Goal: Information Seeking & Learning: Learn about a topic

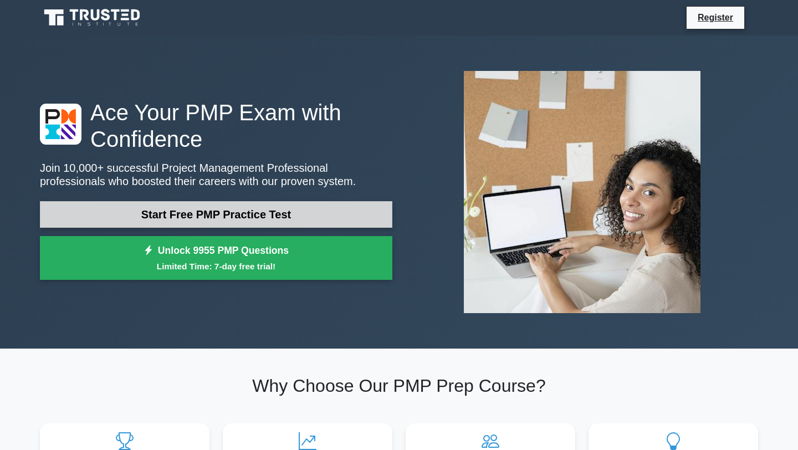
click at [285, 219] on link "Start Free PMP Practice Test" at bounding box center [216, 214] width 352 height 27
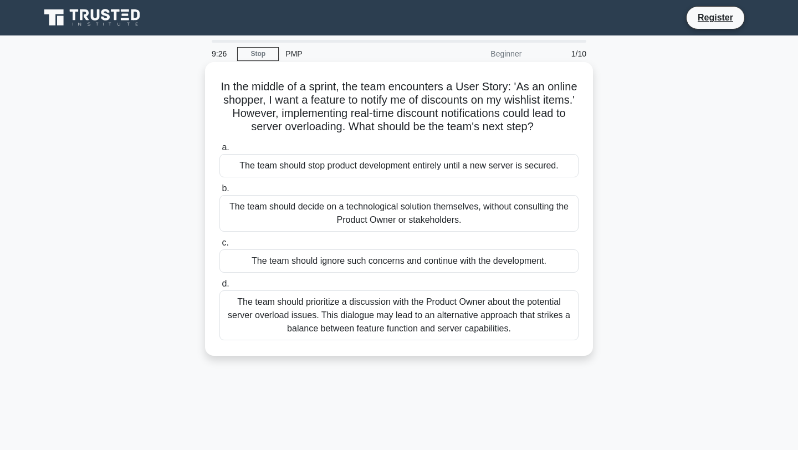
click at [434, 319] on div "The team should prioritize a discussion with the Product Owner about the potent…" at bounding box center [398, 315] width 359 height 50
click at [219, 288] on input "d. The team should prioritize a discussion with the Product Owner about the pot…" at bounding box center [219, 283] width 0 height 7
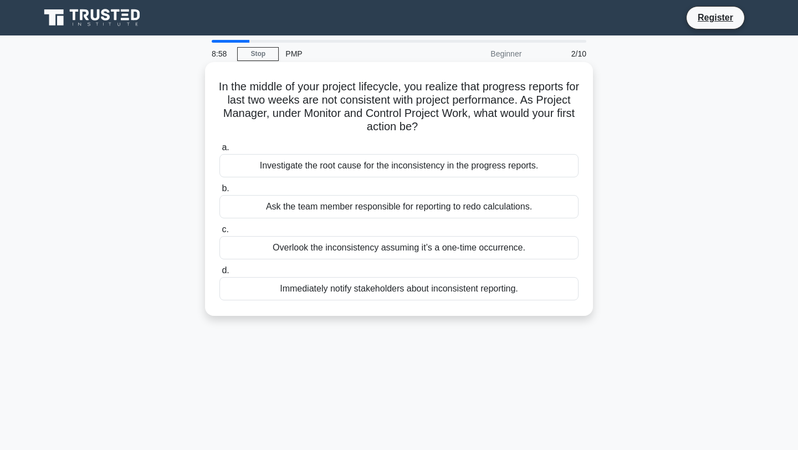
click at [479, 163] on div "Investigate the root cause for the inconsistency in the progress reports." at bounding box center [398, 165] width 359 height 23
click at [219, 151] on input "a. Investigate the root cause for the inconsistency in the progress reports." at bounding box center [219, 147] width 0 height 7
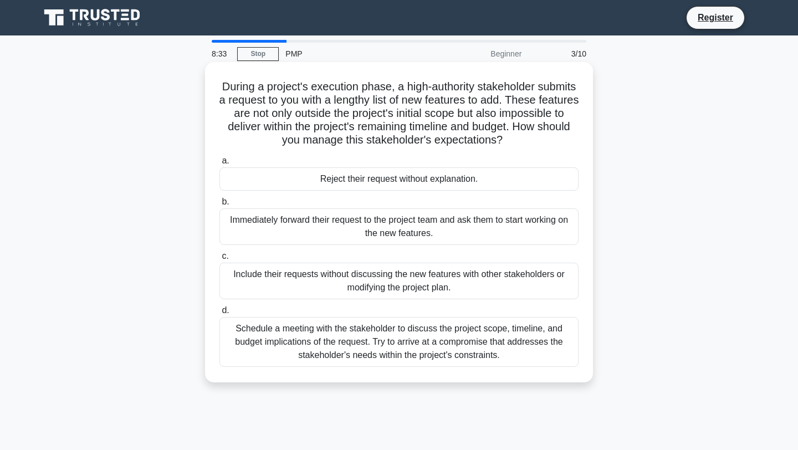
click at [488, 345] on div "Schedule a meeting with the stakeholder to discuss the project scope, timeline,…" at bounding box center [398, 342] width 359 height 50
click at [219, 314] on input "d. Schedule a meeting with the stakeholder to discuss the project scope, timeli…" at bounding box center [219, 310] width 0 height 7
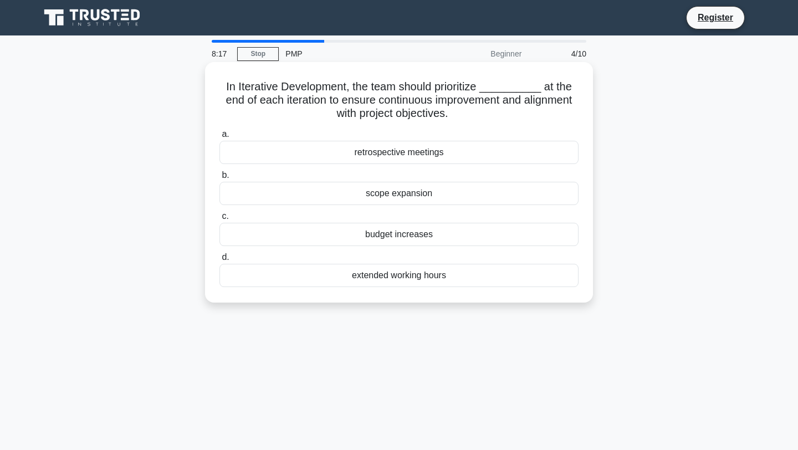
click at [461, 152] on div "retrospective meetings" at bounding box center [398, 152] width 359 height 23
click at [219, 138] on input "a. retrospective meetings" at bounding box center [219, 134] width 0 height 7
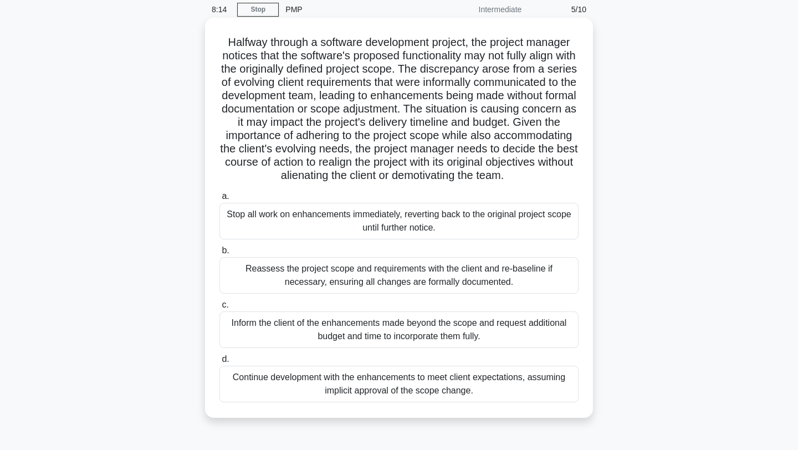
scroll to position [47, 0]
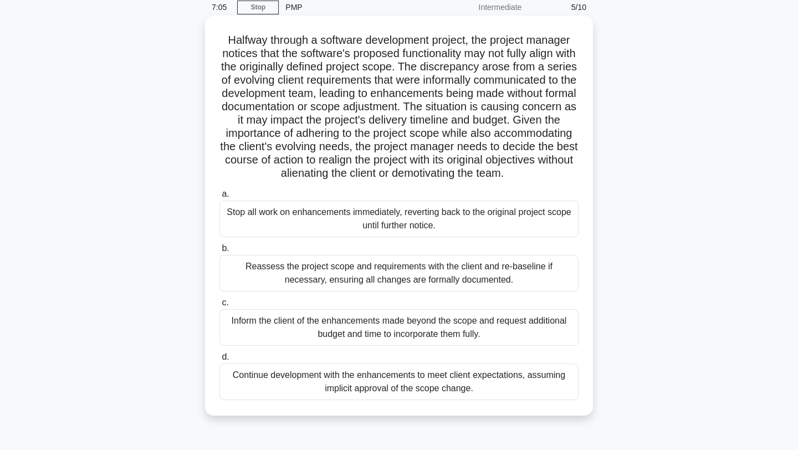
click at [422, 278] on div "Reassess the project scope and requirements with the client and re-baseline if …" at bounding box center [398, 273] width 359 height 37
click at [219, 252] on input "b. Reassess the project scope and requirements with the client and re-baseline …" at bounding box center [219, 248] width 0 height 7
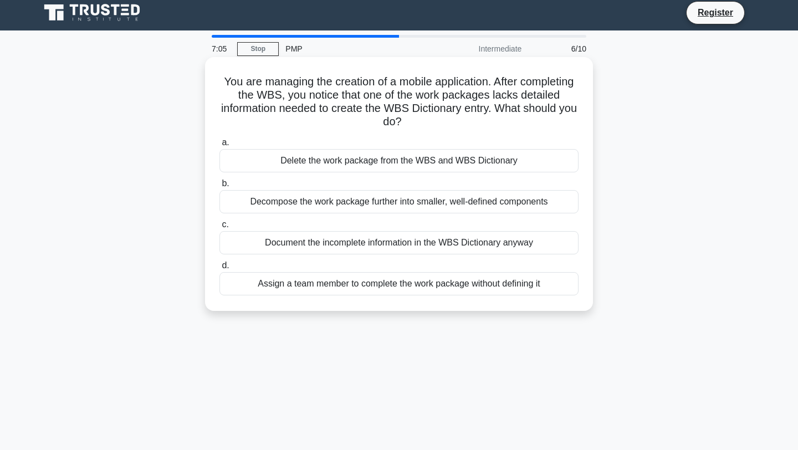
scroll to position [0, 0]
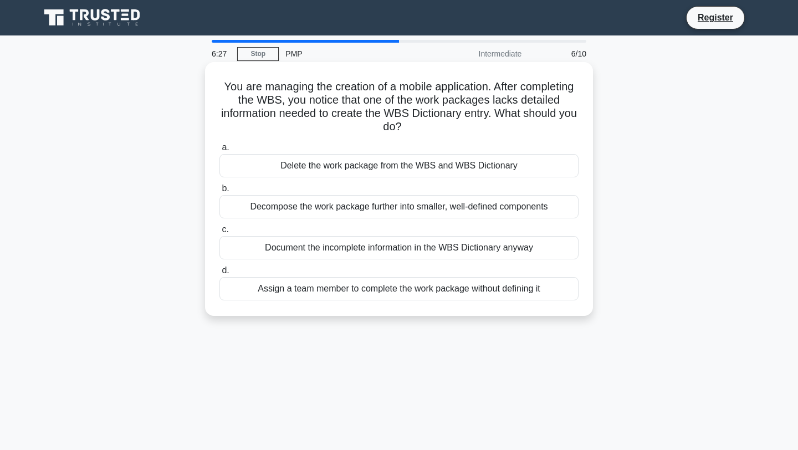
click at [415, 208] on div "Decompose the work package further into smaller, well-defined components" at bounding box center [398, 206] width 359 height 23
click at [219, 192] on input "b. Decompose the work package further into smaller, well-defined components" at bounding box center [219, 188] width 0 height 7
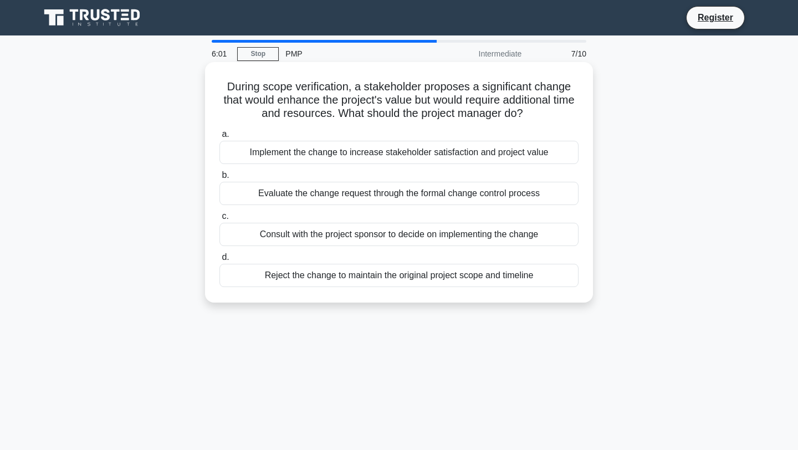
click at [411, 237] on div "Consult with the project sponsor to decide on implementing the change" at bounding box center [398, 234] width 359 height 23
click at [219, 220] on input "c. Consult with the project sponsor to decide on implementing the change" at bounding box center [219, 216] width 0 height 7
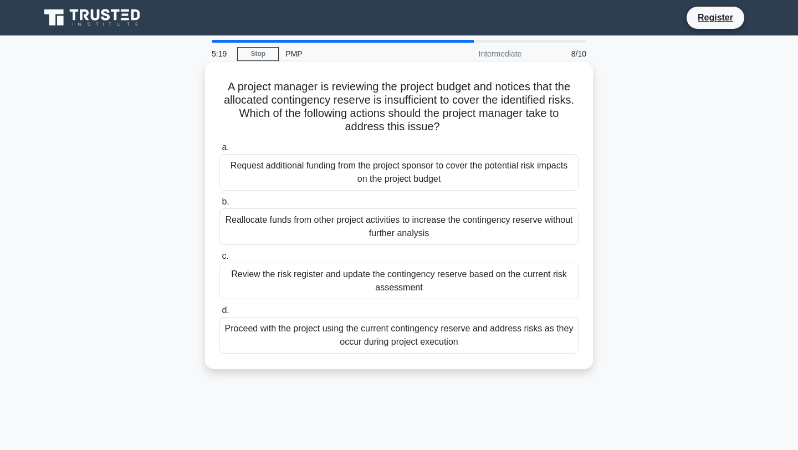
click at [347, 278] on div "Review the risk register and update the contingency reserve based on the curren…" at bounding box center [398, 281] width 359 height 37
click at [219, 260] on input "c. Review the risk register and update the contingency reserve based on the cur…" at bounding box center [219, 256] width 0 height 7
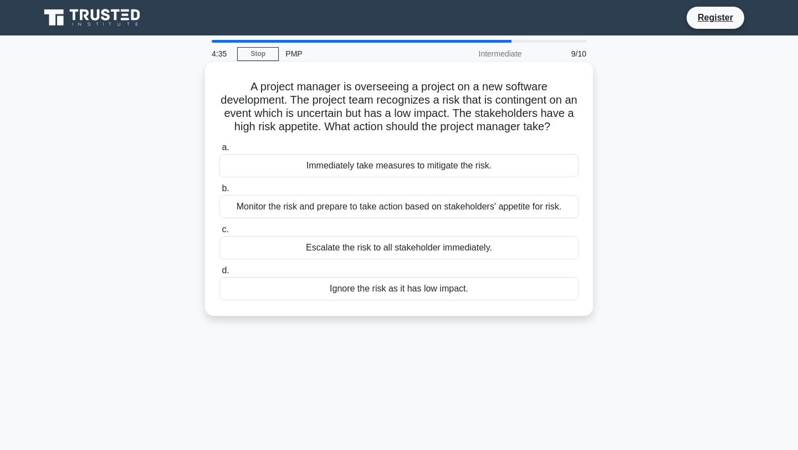
click at [426, 167] on div "Immediately take measures to mitigate the risk." at bounding box center [398, 165] width 359 height 23
click at [219, 151] on input "a. Immediately take measures to mitigate the risk." at bounding box center [219, 147] width 0 height 7
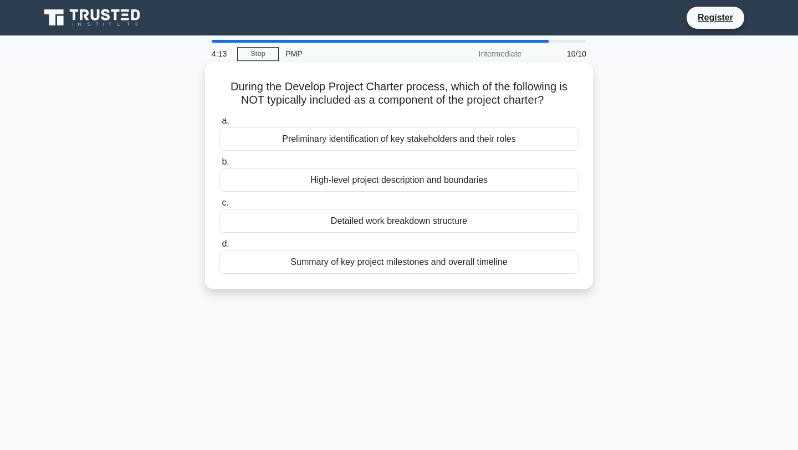
click at [409, 220] on div "Detailed work breakdown structure" at bounding box center [398, 220] width 359 height 23
click at [219, 207] on input "c. Detailed work breakdown structure" at bounding box center [219, 203] width 0 height 7
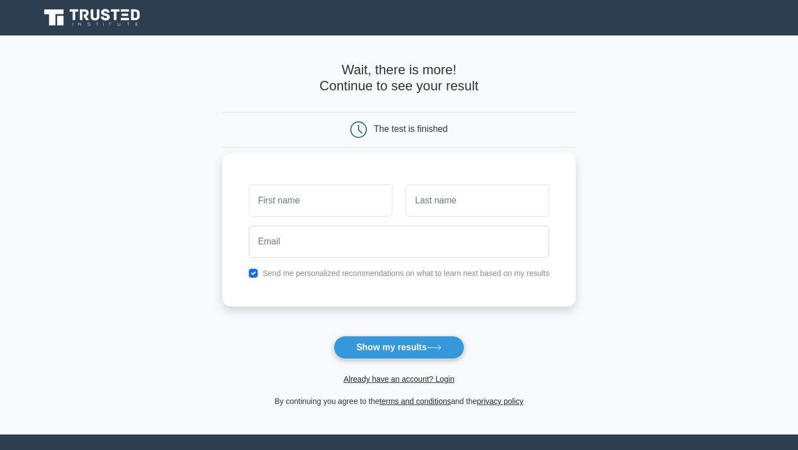
click at [367, 203] on input "text" at bounding box center [321, 201] width 144 height 32
type input "Dia"
click at [462, 202] on input "text" at bounding box center [478, 201] width 144 height 32
type input "Ciss"
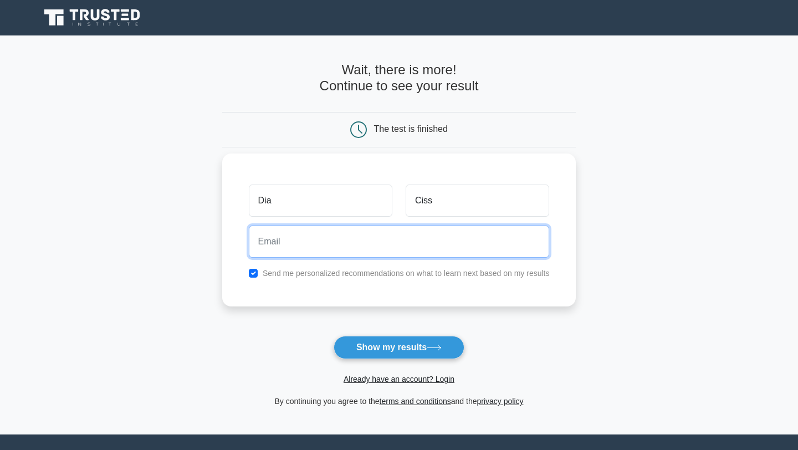
click at [403, 237] on input "email" at bounding box center [399, 242] width 301 height 32
type input "diarricisse@gmail.com"
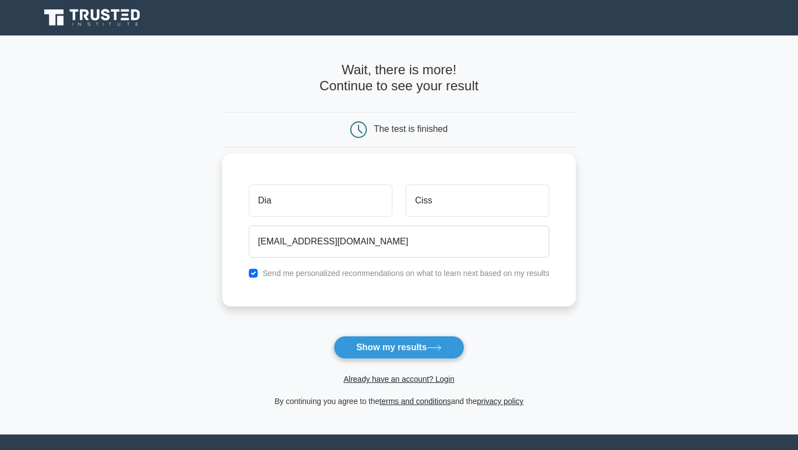
click at [318, 275] on label "Send me personalized recommendations on what to learn next based on my results" at bounding box center [406, 273] width 287 height 9
click at [252, 276] on input "checkbox" at bounding box center [253, 273] width 9 height 9
checkbox input "false"
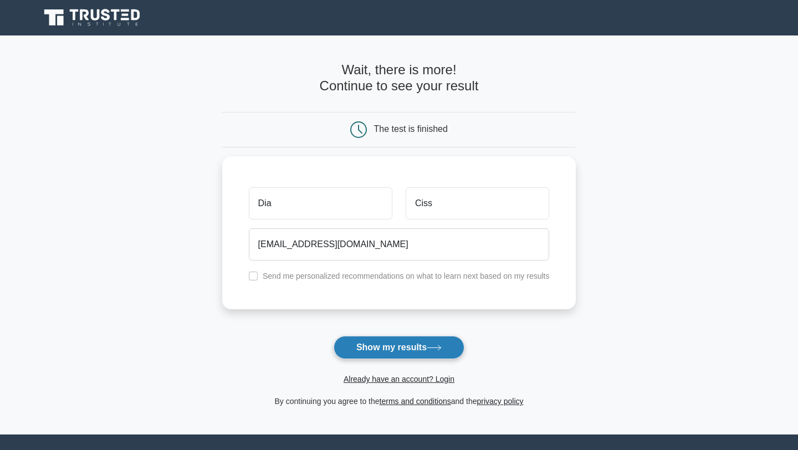
click at [362, 358] on button "Show my results" at bounding box center [399, 347] width 131 height 23
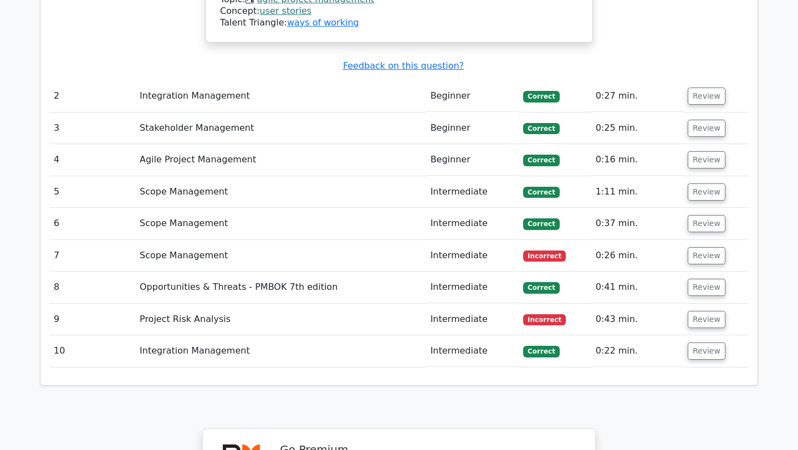
scroll to position [1494, 0]
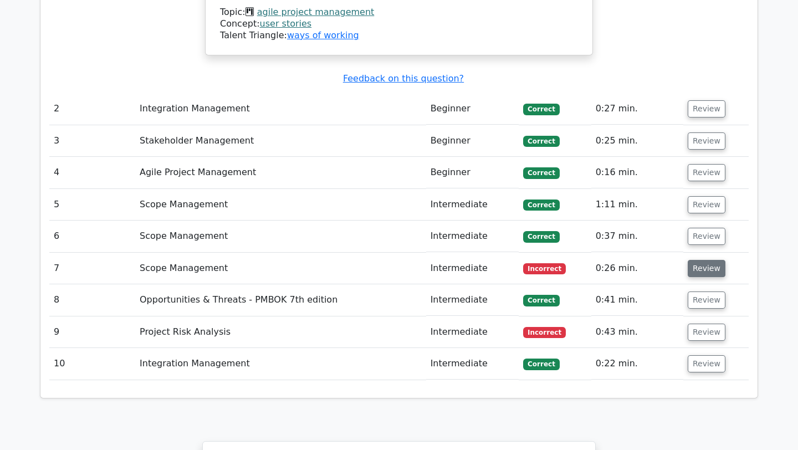
click at [712, 260] on button "Review" at bounding box center [707, 268] width 38 height 17
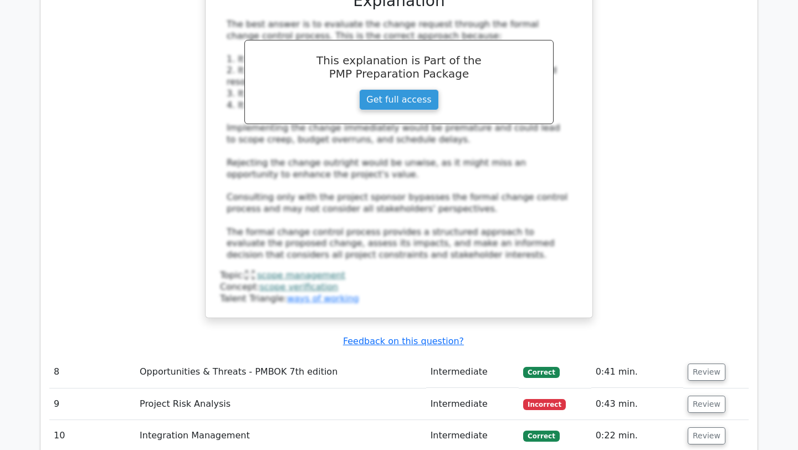
scroll to position [2053, 0]
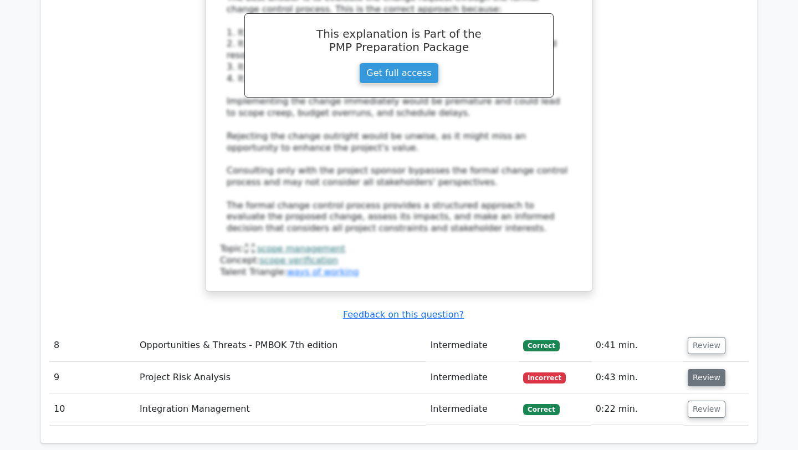
click at [708, 369] on button "Review" at bounding box center [707, 377] width 38 height 17
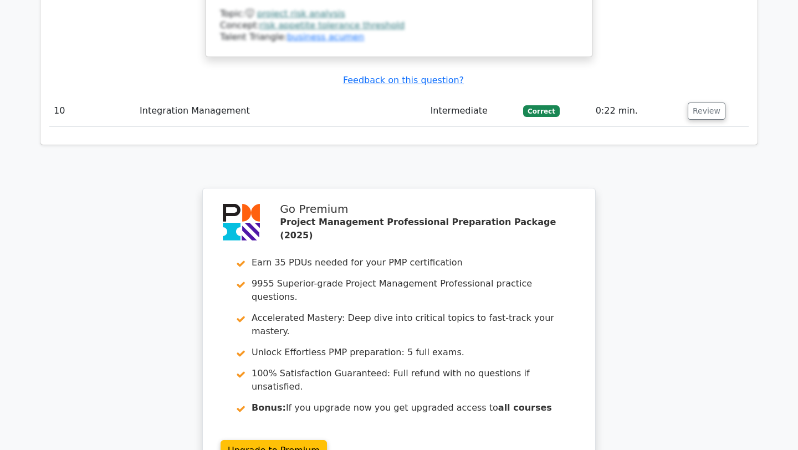
scroll to position [3062, 0]
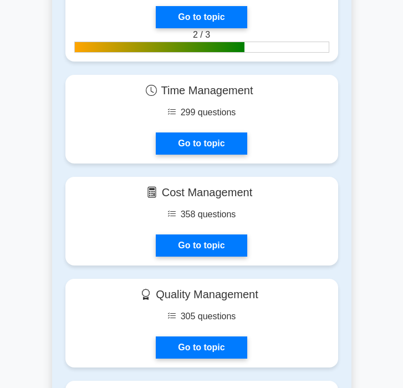
scroll to position [880, 0]
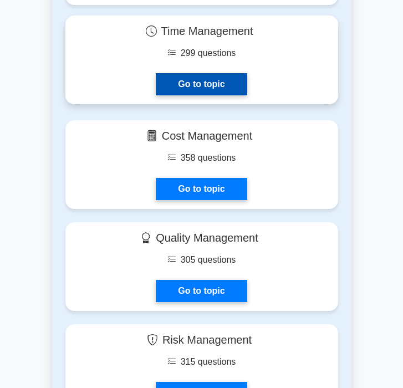
click at [233, 92] on link "Go to topic" at bounding box center [201, 84] width 91 height 22
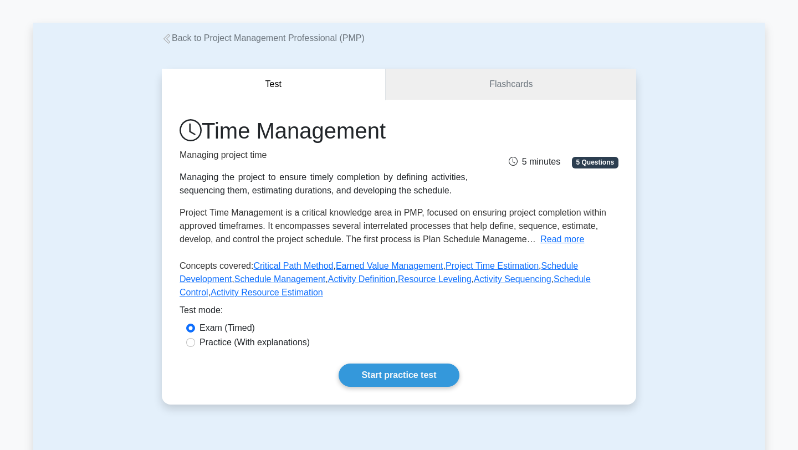
scroll to position [57, 0]
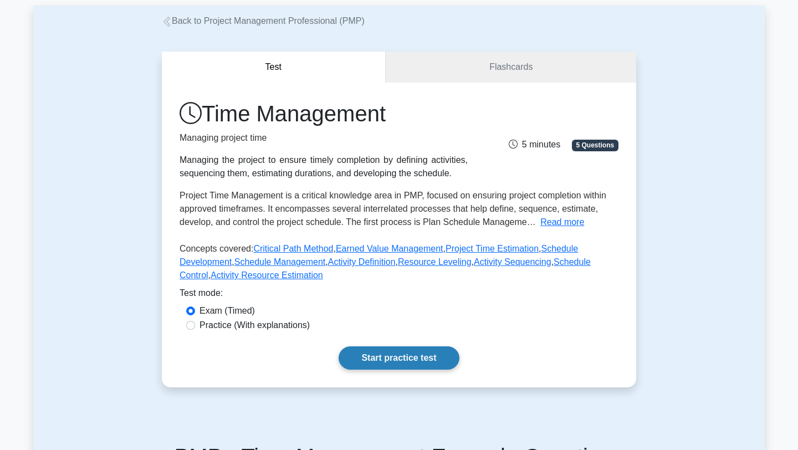
click at [388, 362] on link "Start practice test" at bounding box center [399, 357] width 120 height 23
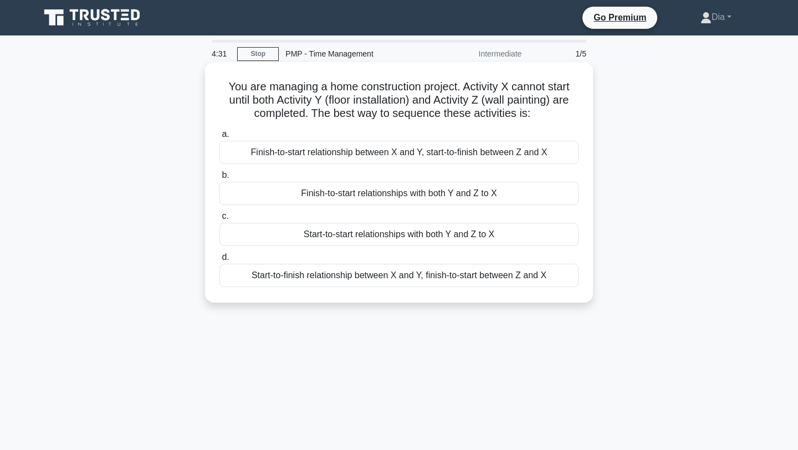
click at [454, 156] on div "Finish-to-start relationship between X and Y, start-to-finish between Z and X" at bounding box center [398, 152] width 359 height 23
click at [219, 138] on input "a. Finish-to-start relationship between X and Y, start-to-finish between Z and X" at bounding box center [219, 134] width 0 height 7
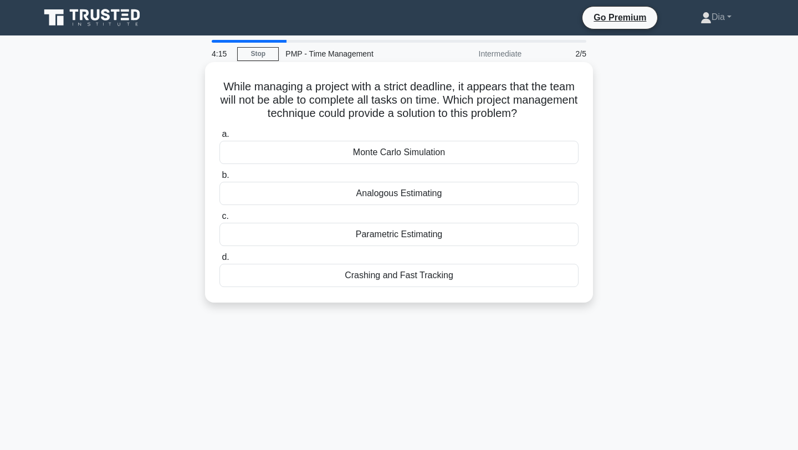
click at [457, 198] on div "Analogous Estimating" at bounding box center [398, 193] width 359 height 23
click at [219, 179] on input "b. Analogous Estimating" at bounding box center [219, 175] width 0 height 7
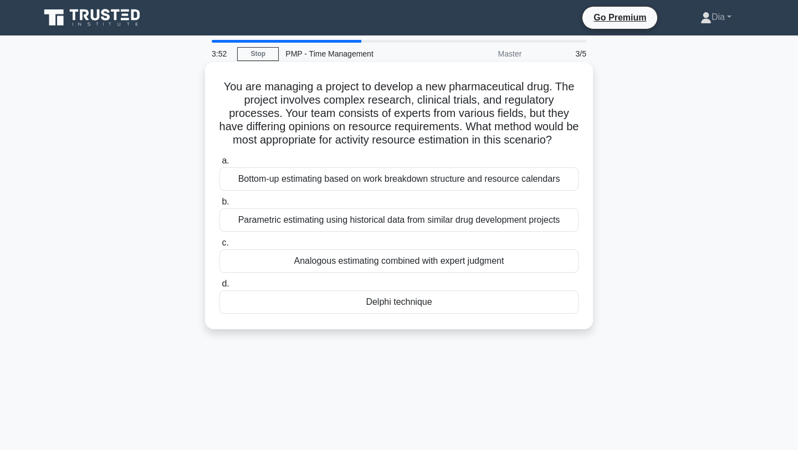
click at [404, 181] on div "Bottom-up estimating based on work breakdown structure and resource calendars" at bounding box center [398, 178] width 359 height 23
click at [219, 165] on input "a. Bottom-up estimating based on work breakdown structure and resource calendars" at bounding box center [219, 160] width 0 height 7
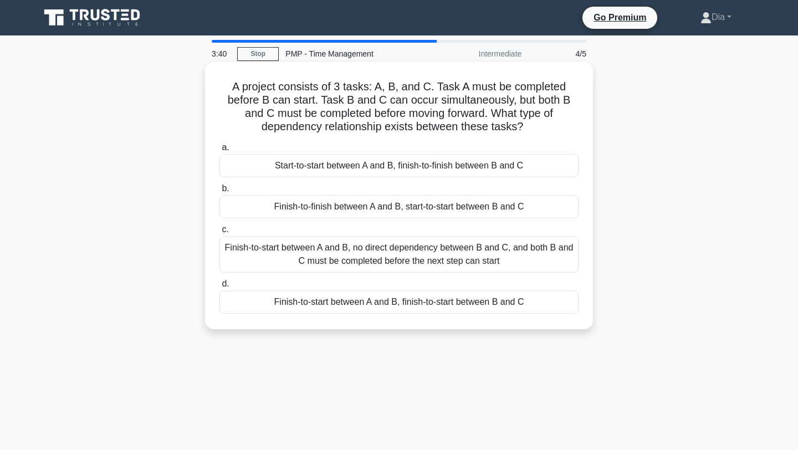
click at [396, 171] on div "Start-to-start between A and B, finish-to-finish between B and C" at bounding box center [398, 165] width 359 height 23
click at [219, 151] on input "a. Start-to-start between A and B, finish-to-finish between B and C" at bounding box center [219, 147] width 0 height 7
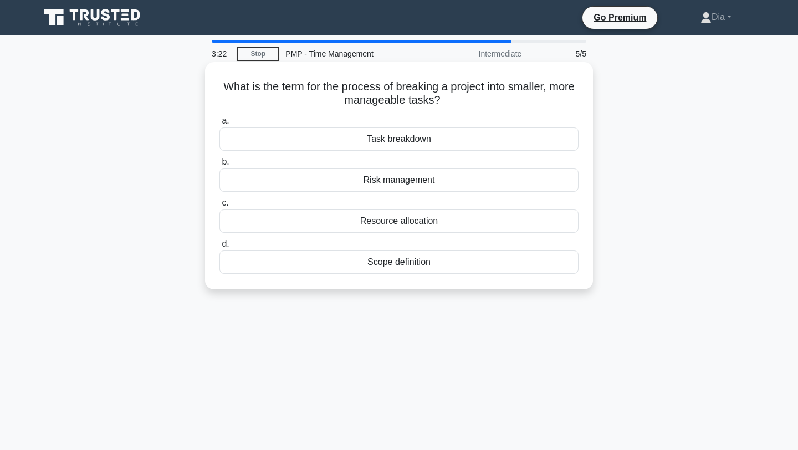
click at [382, 139] on div "Task breakdown" at bounding box center [398, 138] width 359 height 23
click at [219, 125] on input "a. Task breakdown" at bounding box center [219, 120] width 0 height 7
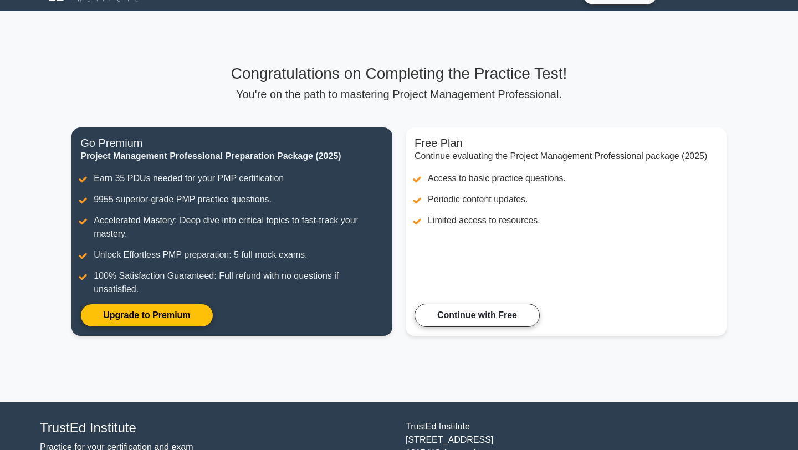
scroll to position [25, 0]
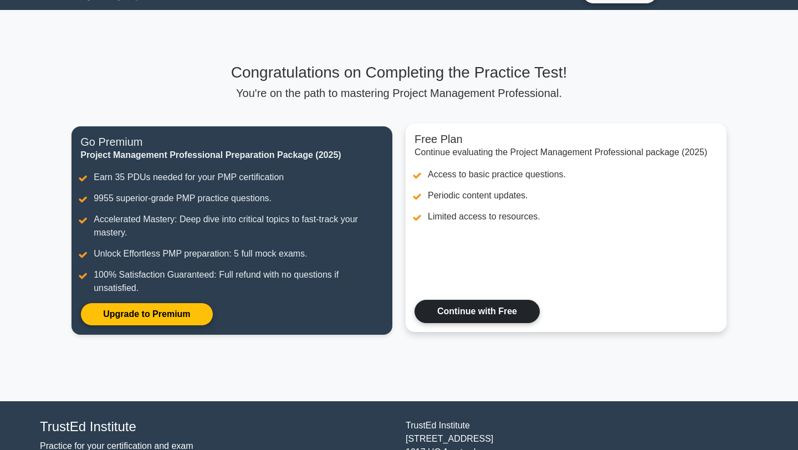
click at [476, 316] on link "Continue with Free" at bounding box center [477, 311] width 125 height 23
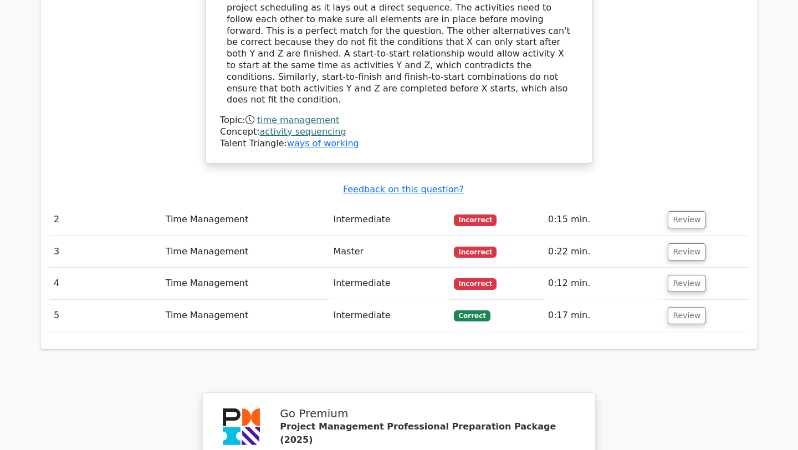
scroll to position [1201, 0]
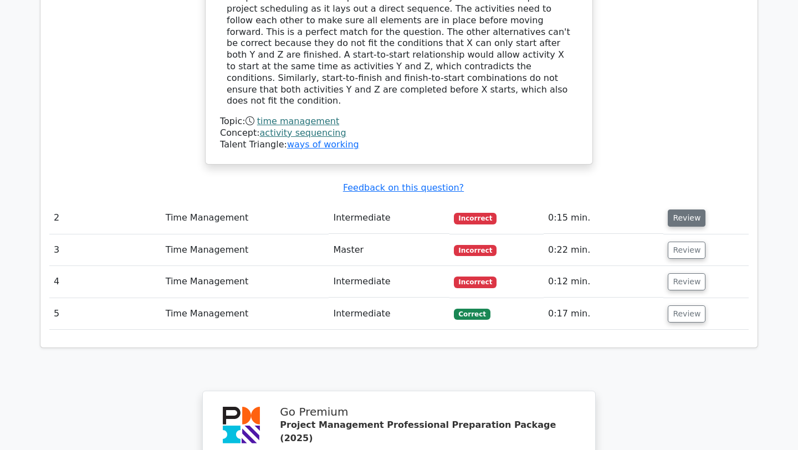
click at [685, 209] on button "Review" at bounding box center [687, 217] width 38 height 17
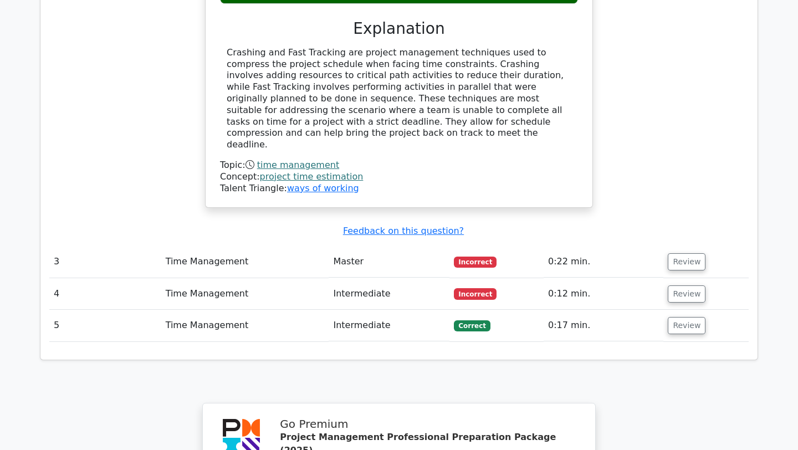
scroll to position [1695, 0]
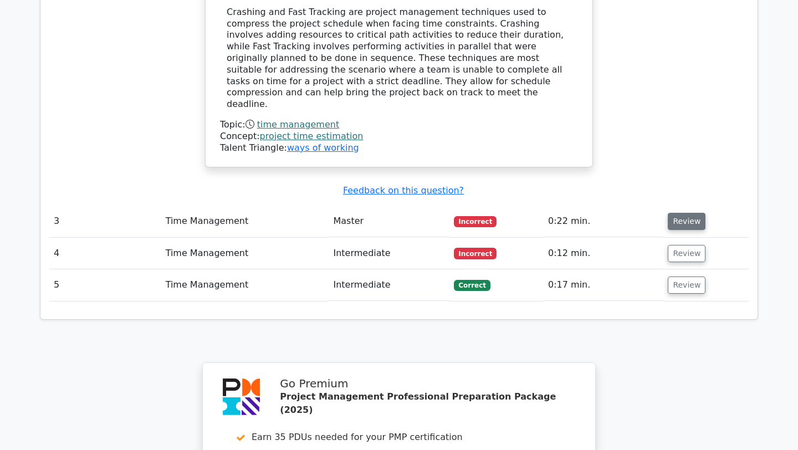
click at [689, 213] on button "Review" at bounding box center [687, 221] width 38 height 17
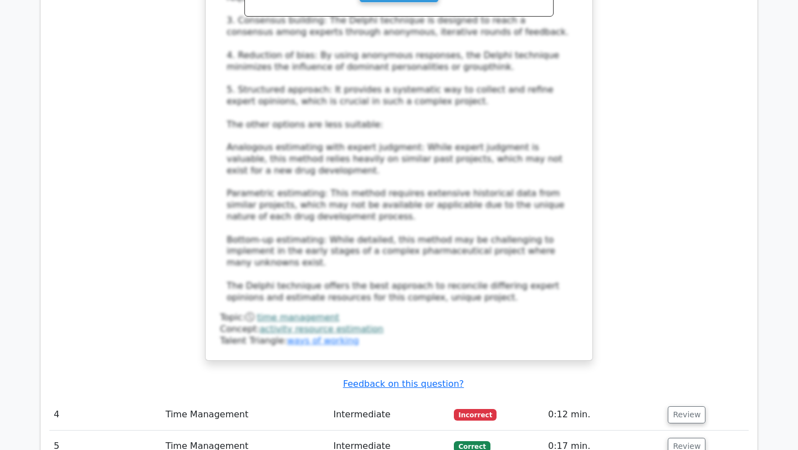
scroll to position [2344, 0]
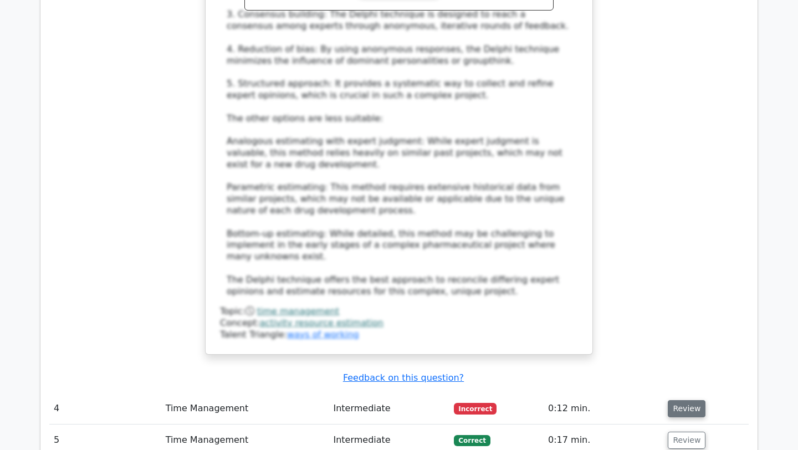
click at [671, 400] on button "Review" at bounding box center [687, 408] width 38 height 17
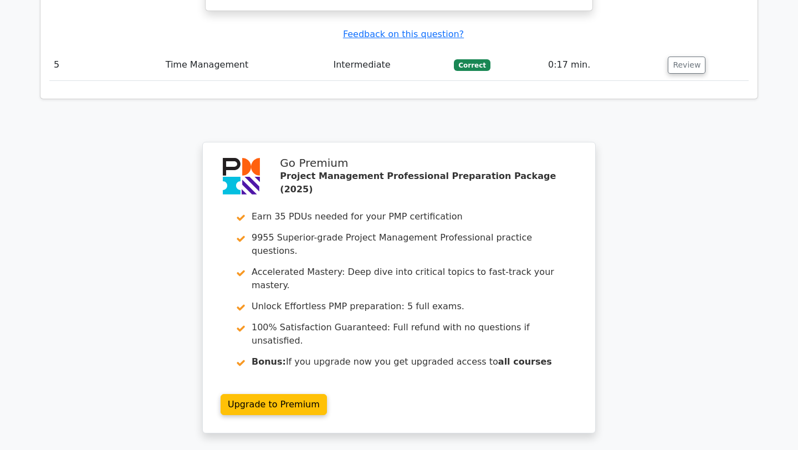
scroll to position [3213, 0]
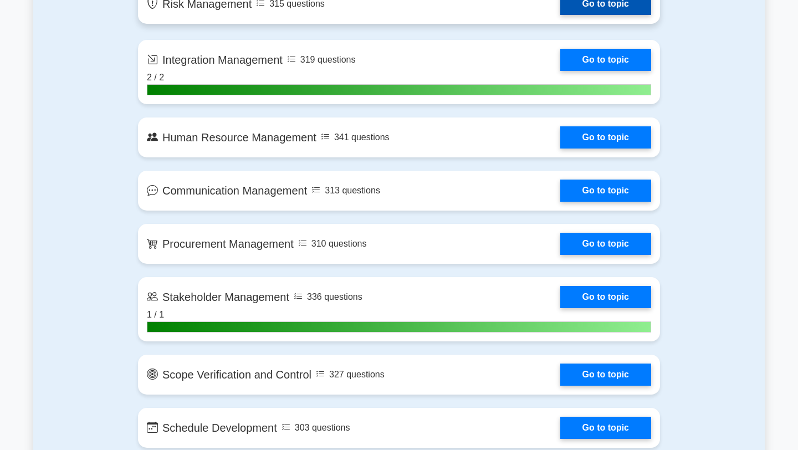
scroll to position [1095, 0]
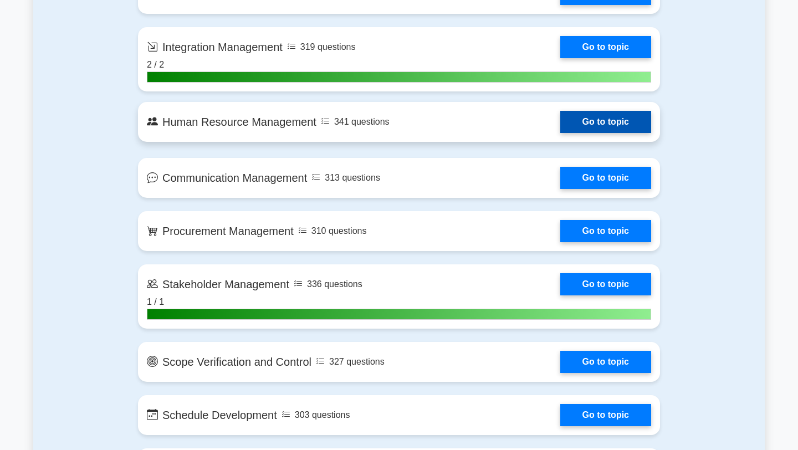
click at [600, 125] on link "Go to topic" at bounding box center [605, 122] width 91 height 22
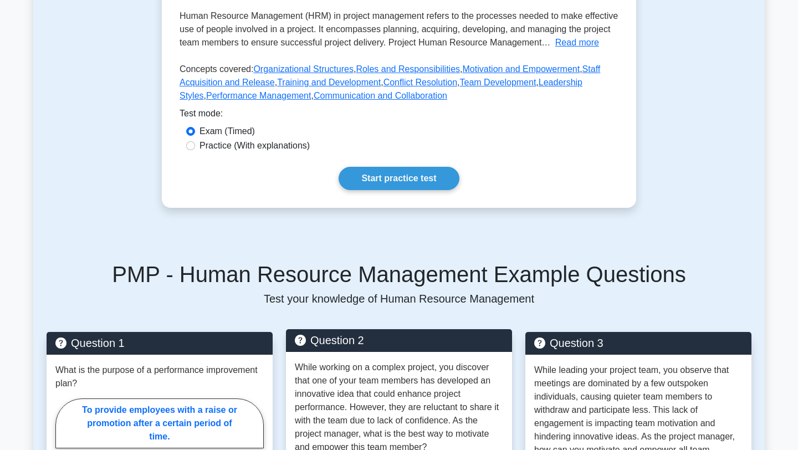
scroll to position [212, 0]
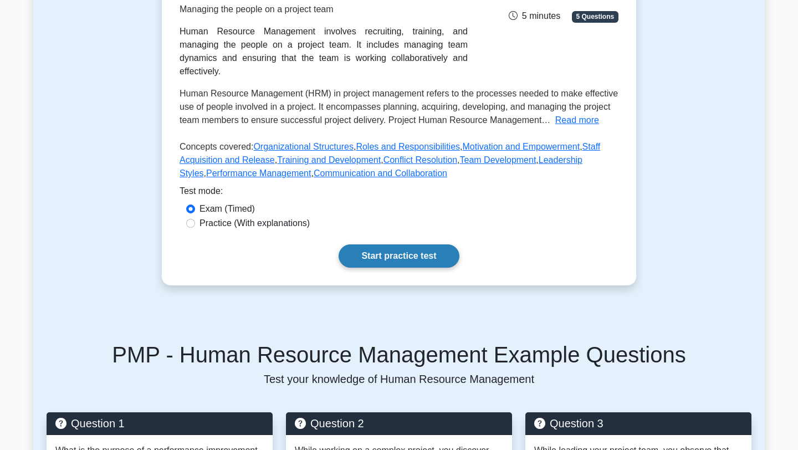
click at [439, 252] on link "Start practice test" at bounding box center [399, 255] width 120 height 23
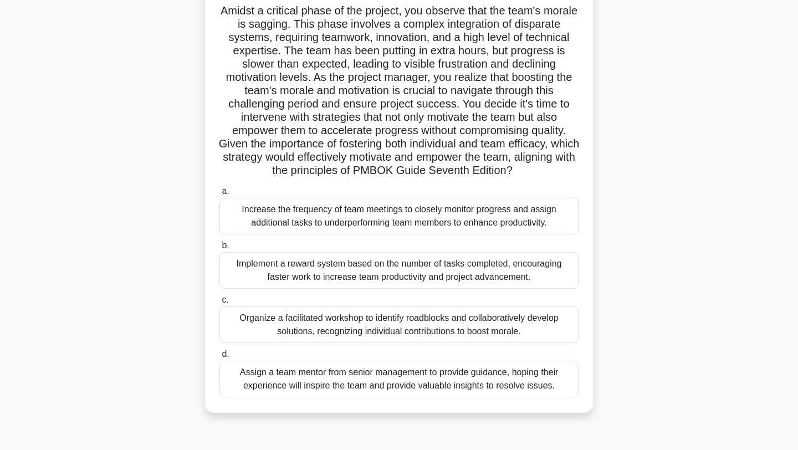
scroll to position [90, 0]
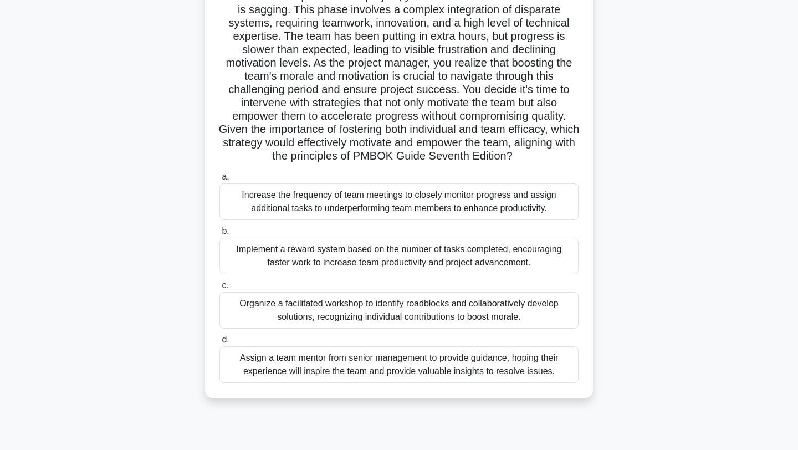
click at [366, 311] on div "Organize a facilitated workshop to identify roadblocks and collaboratively deve…" at bounding box center [398, 310] width 359 height 37
click at [219, 289] on input "c. Organize a facilitated workshop to identify roadblocks and collaboratively d…" at bounding box center [219, 285] width 0 height 7
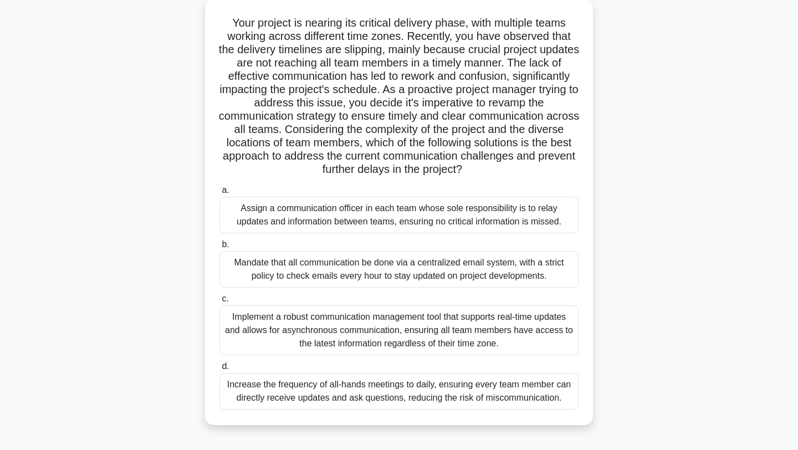
scroll to position [61, 0]
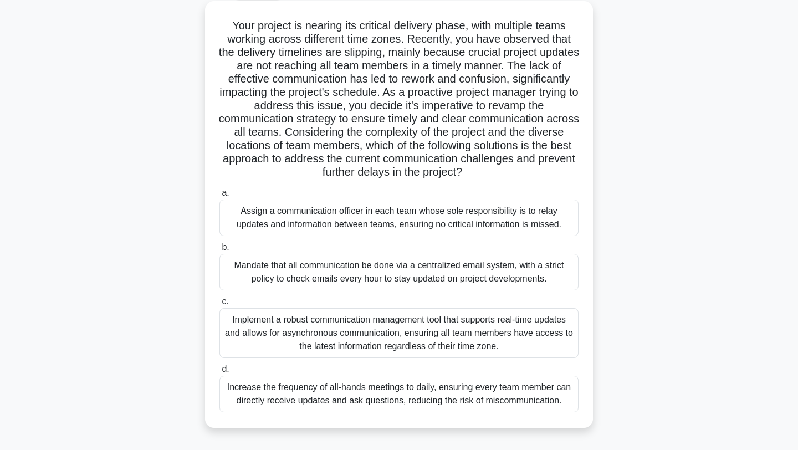
click at [326, 322] on div "Implement a robust communication management tool that supports real-time update…" at bounding box center [398, 333] width 359 height 50
click at [219, 305] on input "c. Implement a robust communication management tool that supports real-time upd…" at bounding box center [219, 301] width 0 height 7
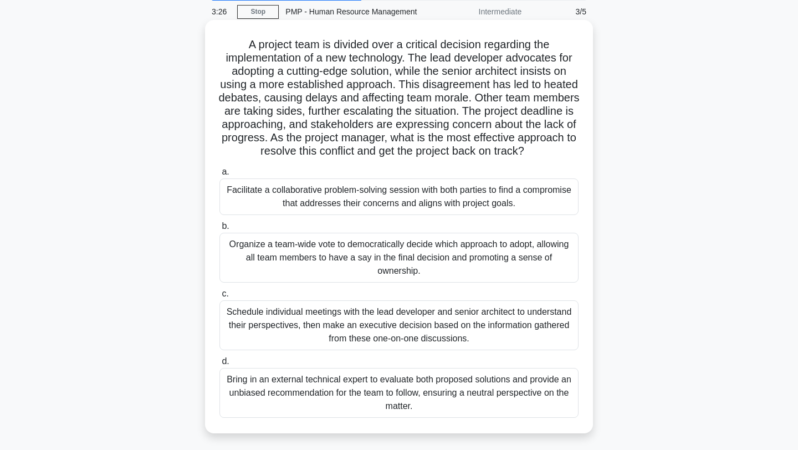
scroll to position [43, 0]
click at [519, 196] on div "Facilitate a collaborative problem-solving session with both parties to find a …" at bounding box center [398, 195] width 359 height 37
click at [219, 175] on input "a. Facilitate a collaborative problem-solving session with both parties to find…" at bounding box center [219, 170] width 0 height 7
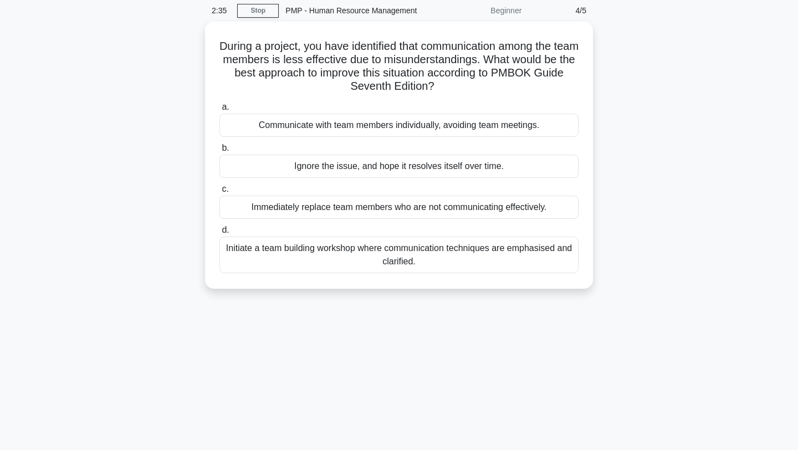
scroll to position [0, 0]
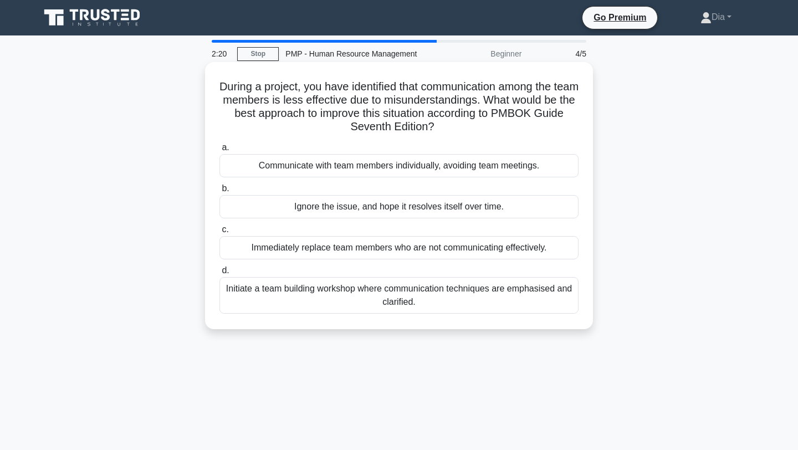
click at [422, 305] on div "Initiate a team building workshop where communication techniques are emphasised…" at bounding box center [398, 295] width 359 height 37
click at [219, 274] on input "d. Initiate a team building workshop where communication techniques are emphasi…" at bounding box center [219, 270] width 0 height 7
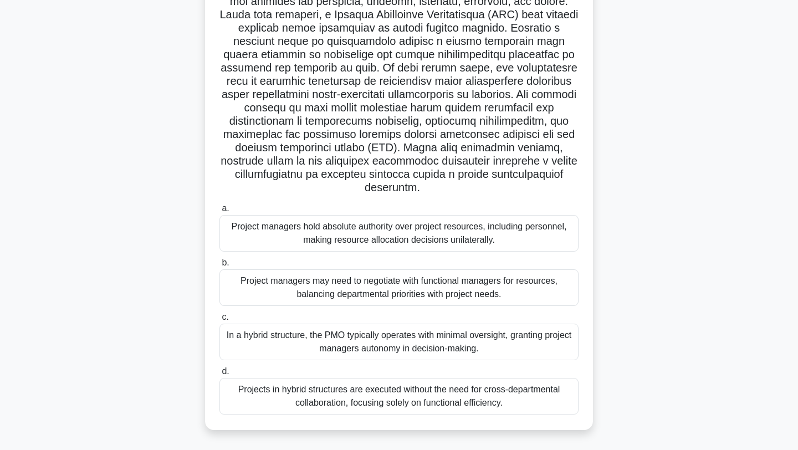
scroll to position [141, 0]
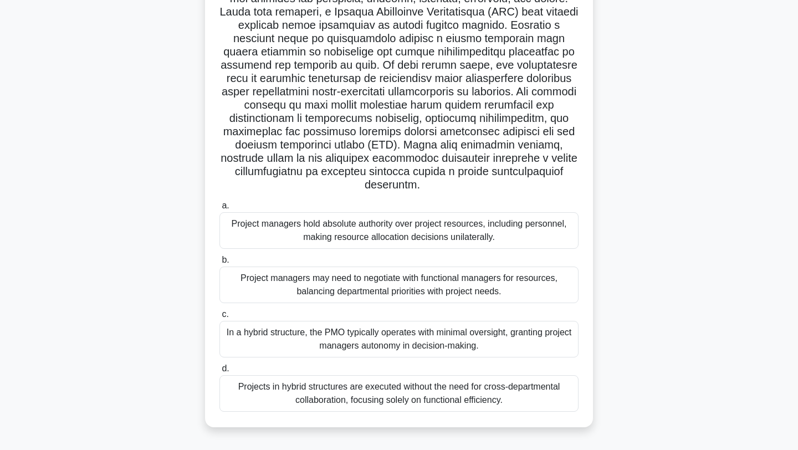
click at [478, 272] on div "Project managers may need to negotiate with functional managers for resources, …" at bounding box center [398, 285] width 359 height 37
click at [219, 264] on input "b. Project managers may need to negotiate with functional managers for resource…" at bounding box center [219, 260] width 0 height 7
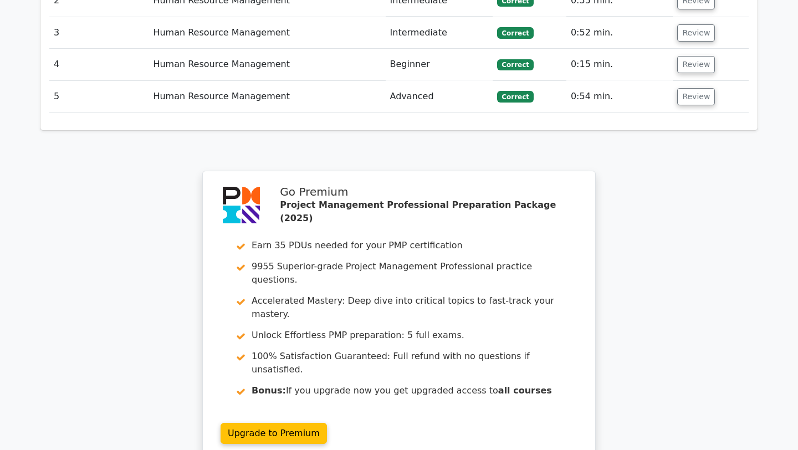
scroll to position [1845, 0]
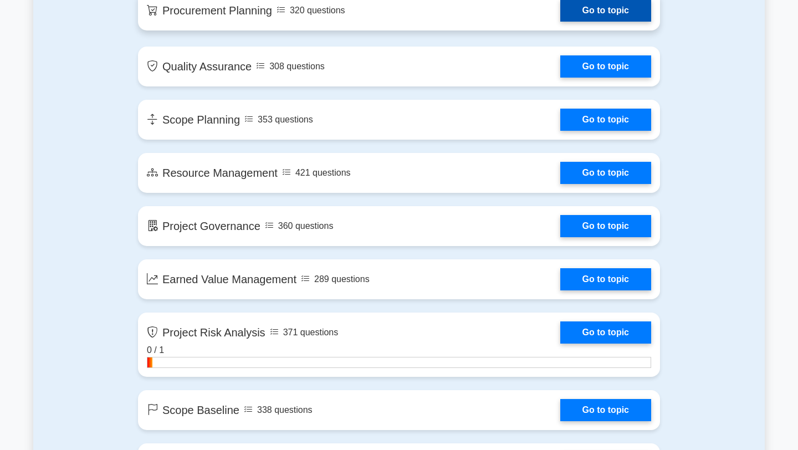
scroll to position [1636, 0]
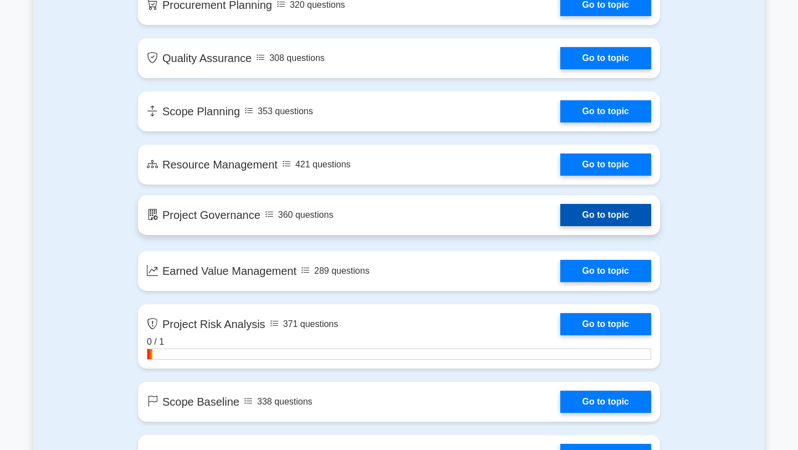
click at [597, 222] on link "Go to topic" at bounding box center [605, 215] width 91 height 22
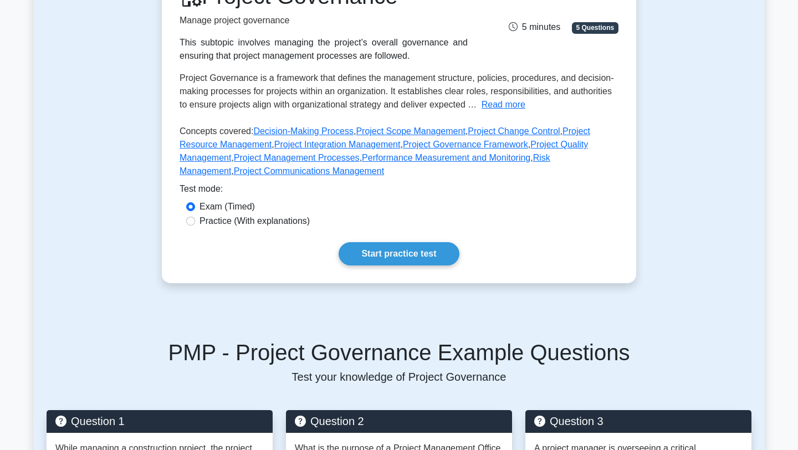
scroll to position [131, 0]
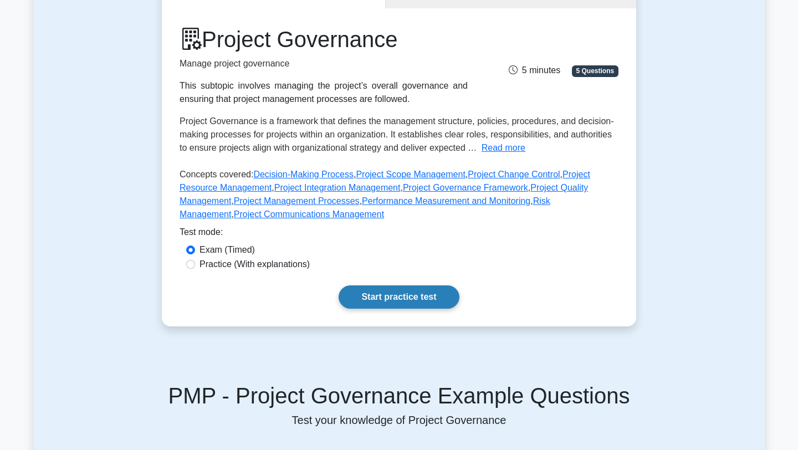
click at [436, 290] on link "Start practice test" at bounding box center [399, 296] width 120 height 23
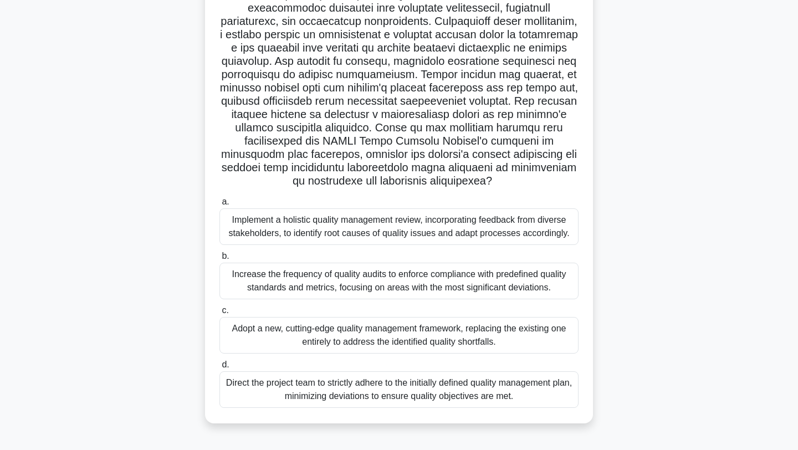
scroll to position [106, 0]
click at [473, 231] on div "Implement a holistic quality management review, incorporating feedback from div…" at bounding box center [398, 225] width 359 height 37
click at [219, 204] on input "a. Implement a holistic quality management review, incorporating feedback from …" at bounding box center [219, 200] width 0 height 7
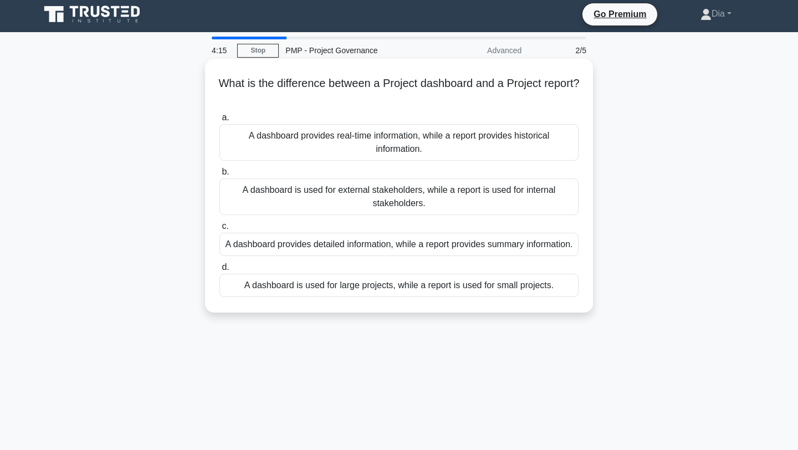
scroll to position [0, 0]
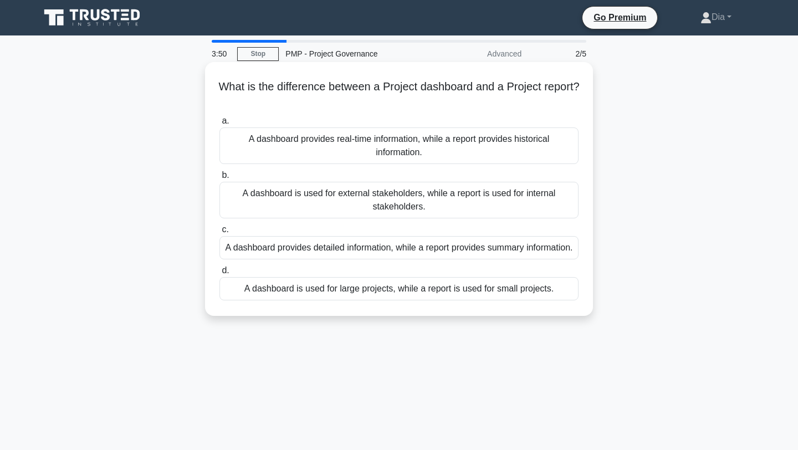
click at [469, 161] on div "A dashboard provides real-time information, while a report provides historical …" at bounding box center [398, 145] width 359 height 37
click at [219, 125] on input "a. A dashboard provides real-time information, while a report provides historic…" at bounding box center [219, 120] width 0 height 7
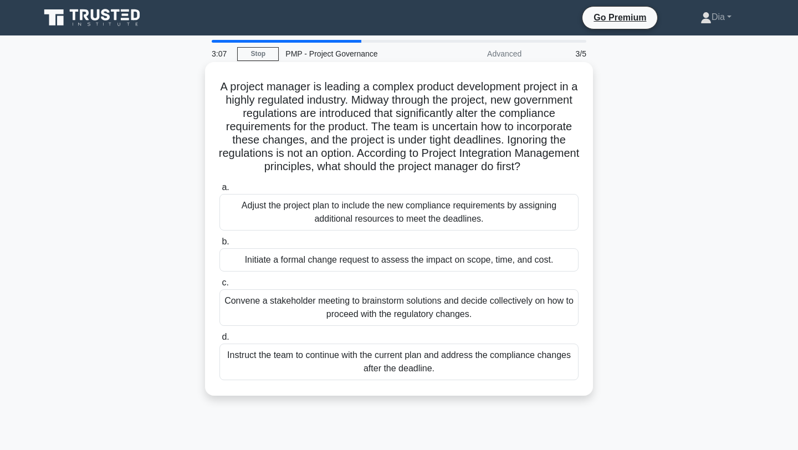
click at [384, 263] on div "Initiate a formal change request to assess the impact on scope, time, and cost." at bounding box center [398, 259] width 359 height 23
click at [219, 246] on input "b. Initiate a formal change request to assess the impact on scope, time, and co…" at bounding box center [219, 241] width 0 height 7
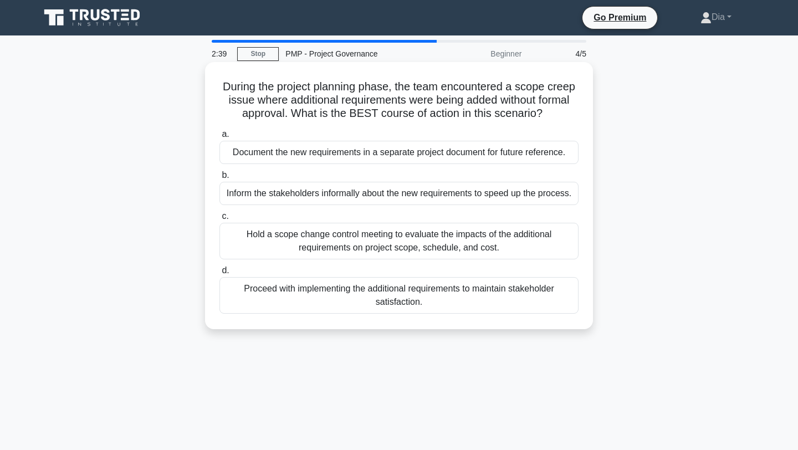
click at [489, 236] on div "Hold a scope change control meeting to evaluate the impacts of the additional r…" at bounding box center [398, 241] width 359 height 37
click at [219, 220] on input "c. Hold a scope change control meeting to evaluate the impacts of the additiona…" at bounding box center [219, 216] width 0 height 7
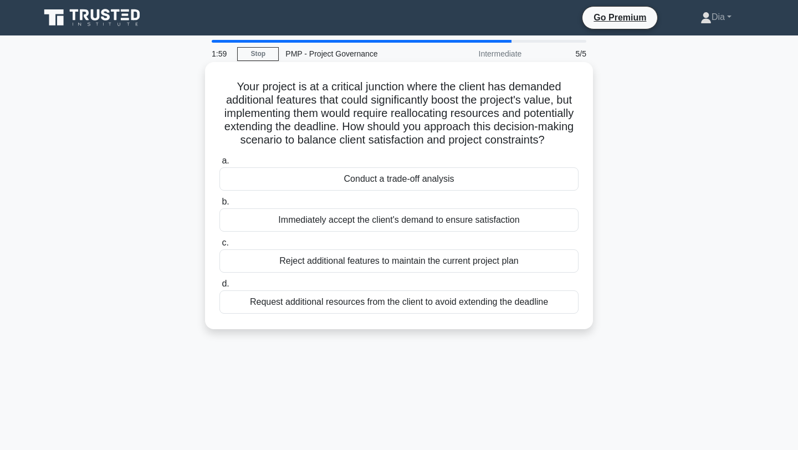
click at [456, 183] on div "Conduct a trade-off analysis" at bounding box center [398, 178] width 359 height 23
click at [219, 165] on input "a. Conduct a trade-off analysis" at bounding box center [219, 160] width 0 height 7
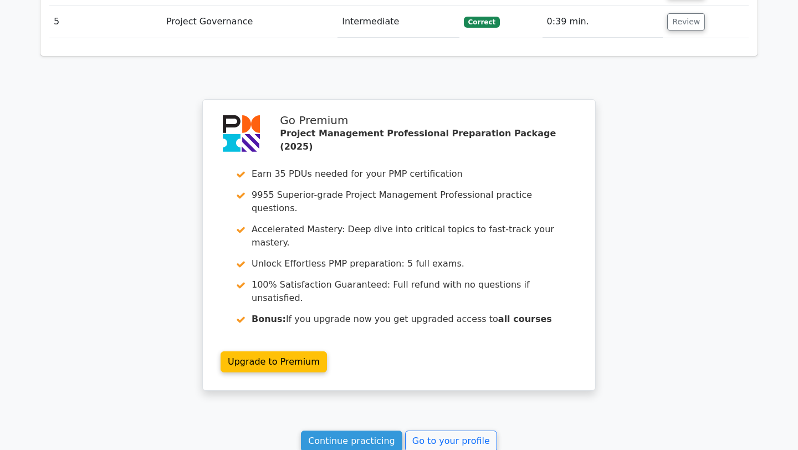
scroll to position [1791, 0]
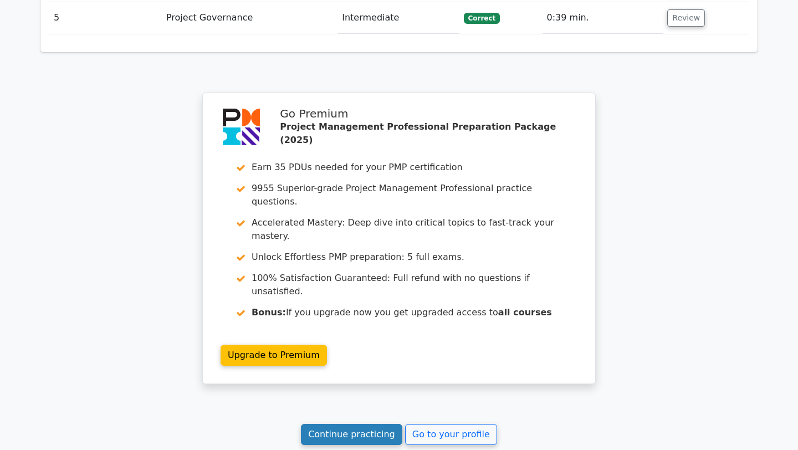
click at [344, 424] on link "Continue practicing" at bounding box center [351, 434] width 101 height 21
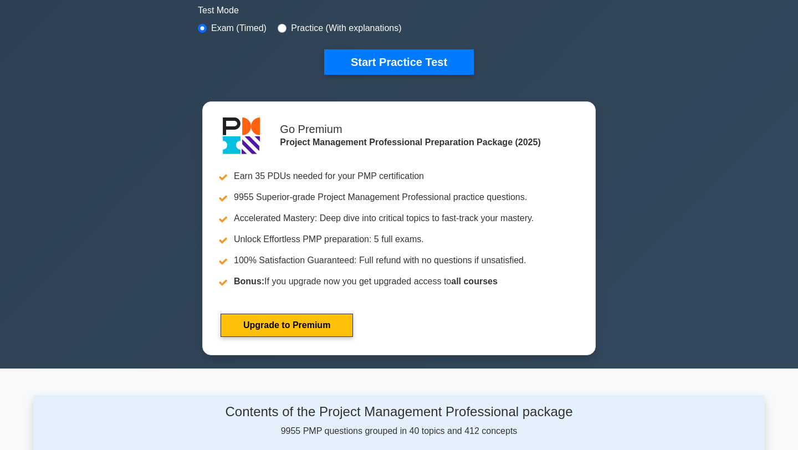
scroll to position [342, 0]
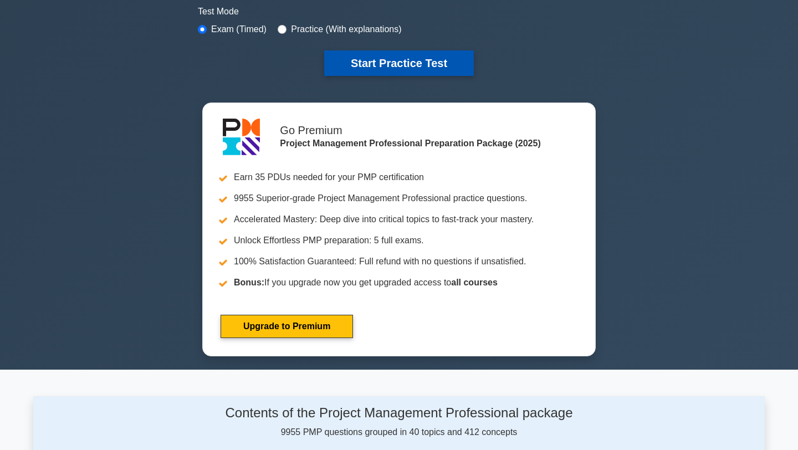
click at [431, 59] on button "Start Practice Test" at bounding box center [399, 62] width 150 height 25
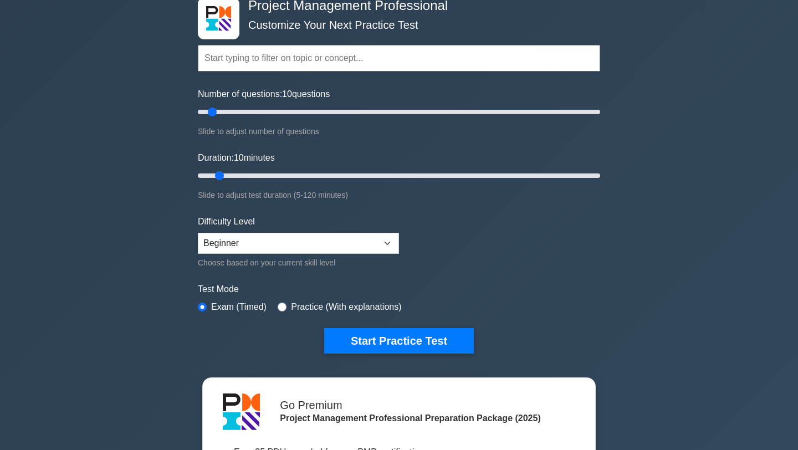
scroll to position [0, 0]
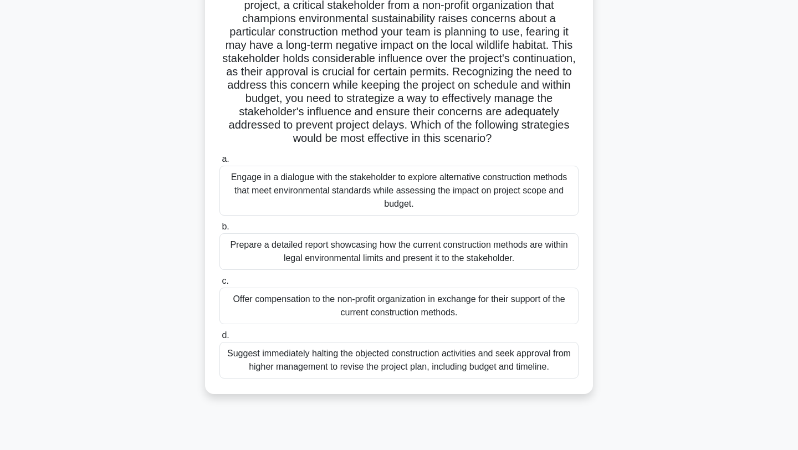
scroll to position [139, 0]
